Goal: Information Seeking & Learning: Learn about a topic

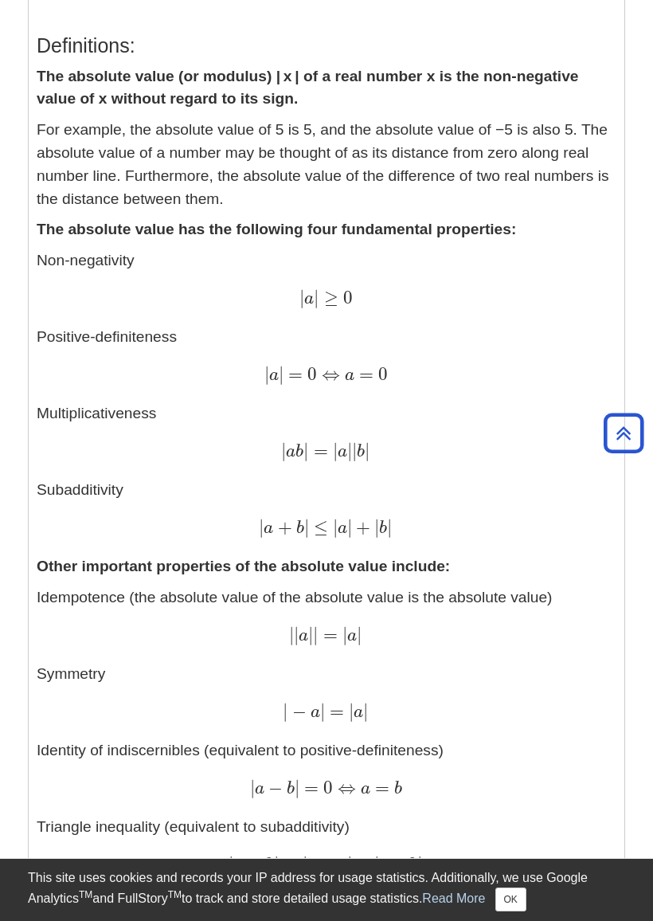
scroll to position [382, 0]
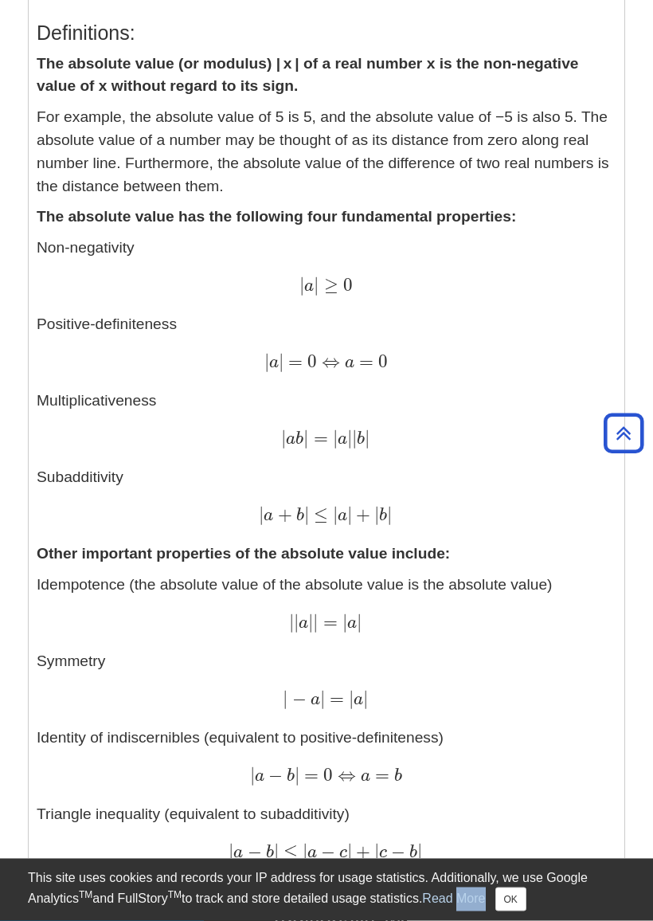
click at [272, 345] on div "This site uses cookies and records your IP address for usage statistics. Additi…" at bounding box center [326, 890] width 597 height 62
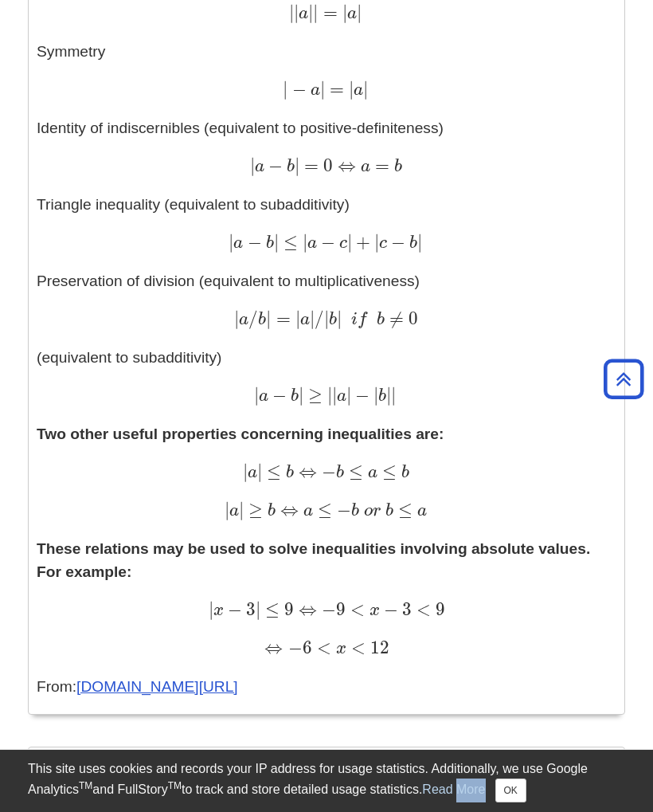
scroll to position [981, 0]
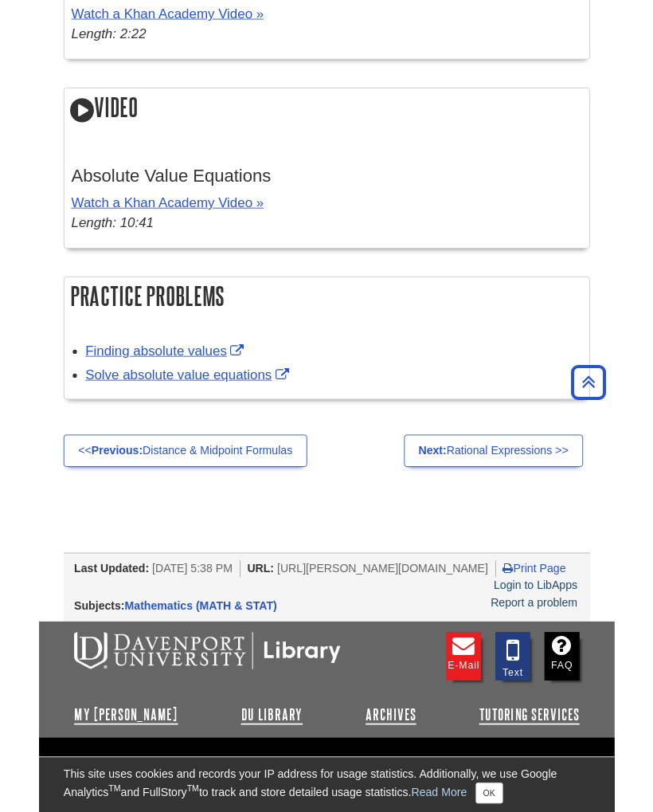
scroll to position [3059, 0]
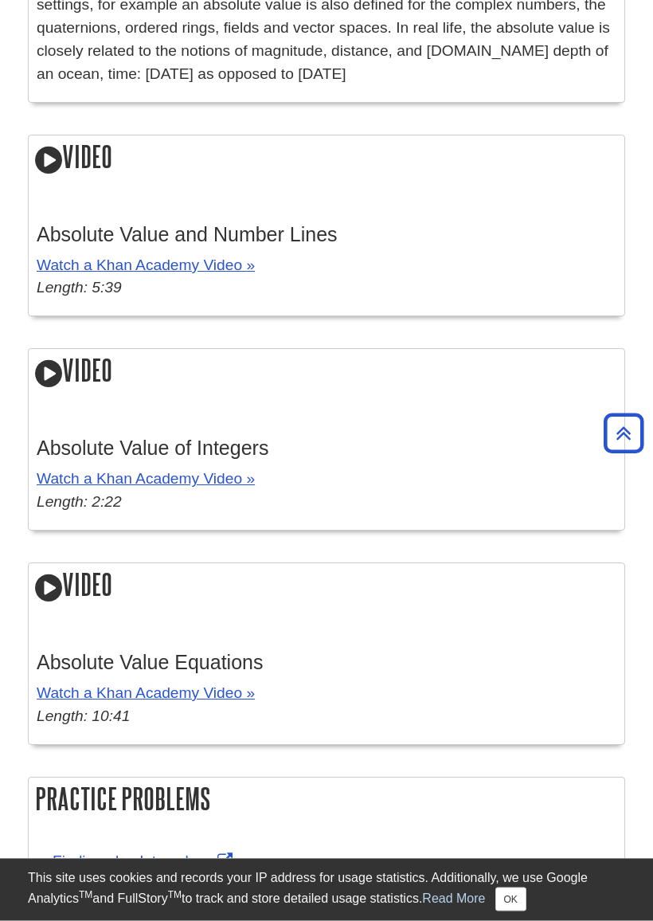
scroll to position [2443, 0]
click at [120, 469] on link "Watch a Khan Academy Video »" at bounding box center [146, 477] width 218 height 17
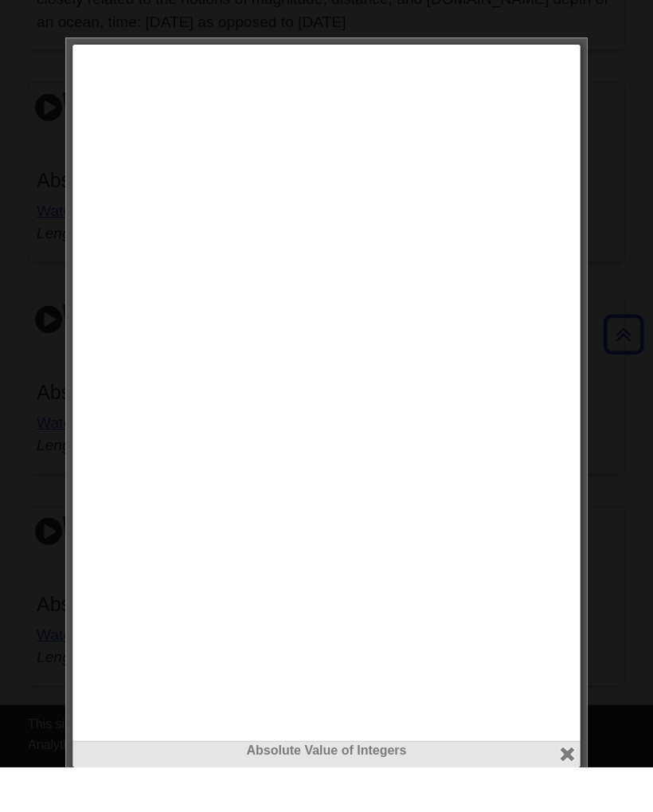
scroll to position [2488, 0]
